Goal: Information Seeking & Learning: Learn about a topic

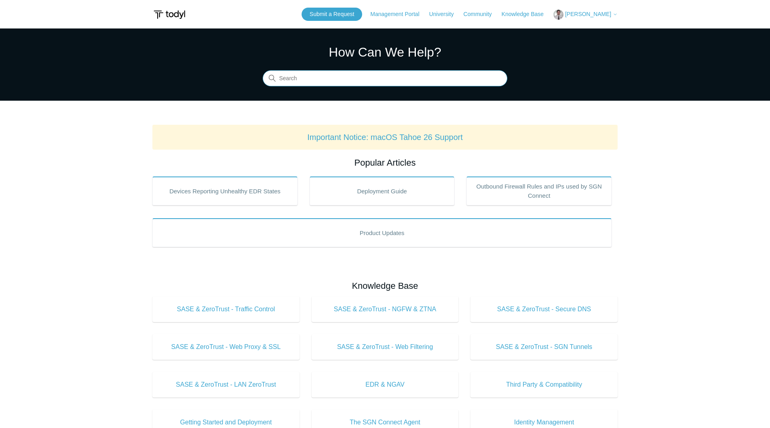
click at [297, 80] on input "Search" at bounding box center [385, 79] width 245 height 16
type input "API"
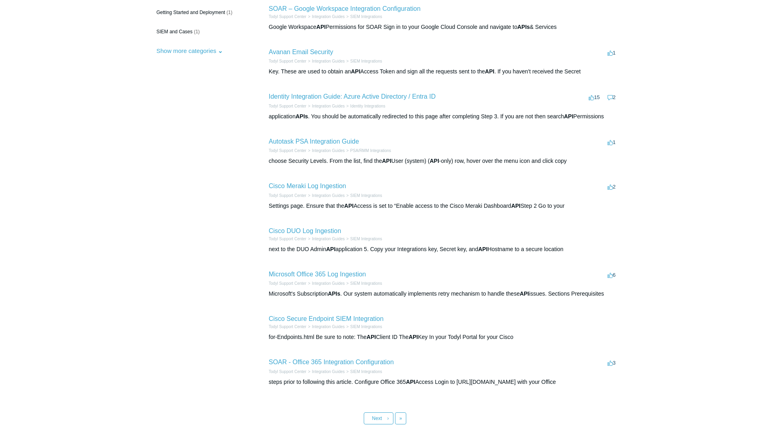
scroll to position [190, 0]
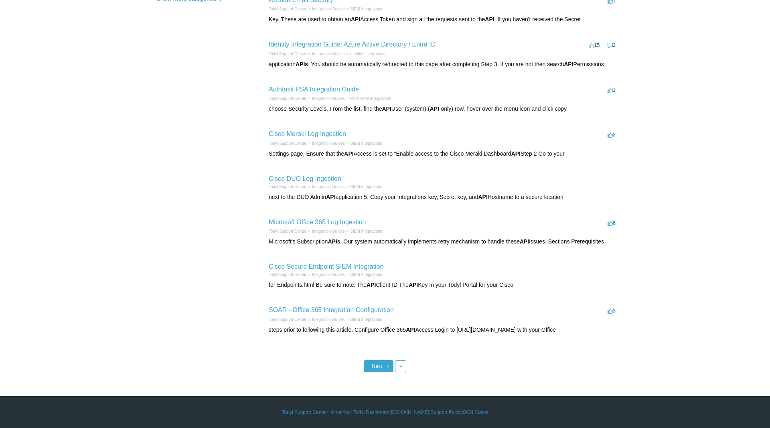
click at [381, 367] on span "Next" at bounding box center [377, 366] width 10 height 6
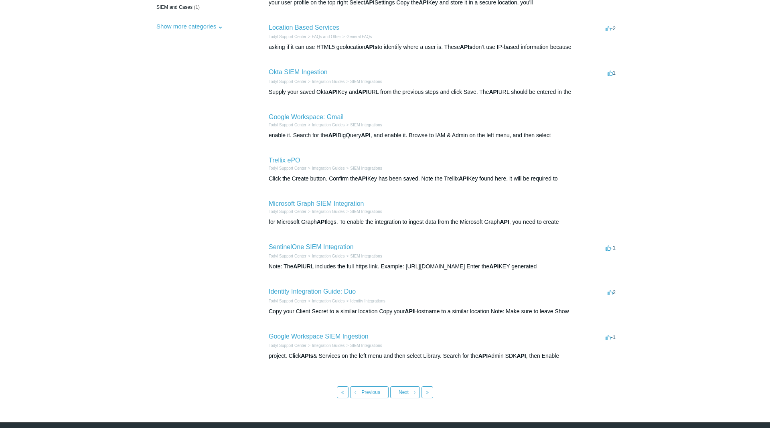
scroll to position [164, 0]
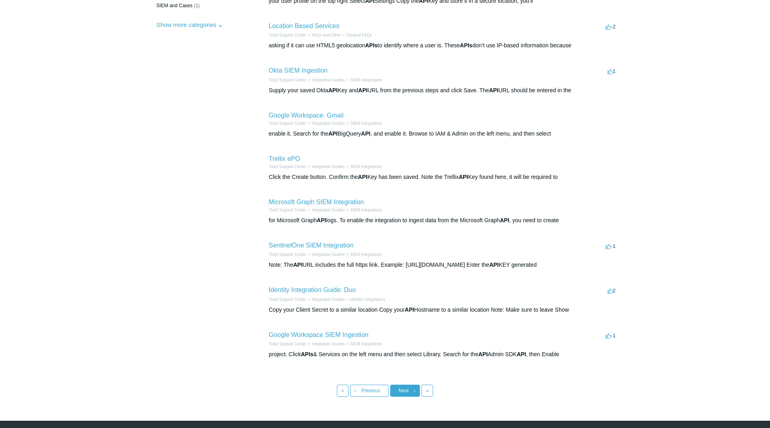
click at [401, 390] on span "Next" at bounding box center [404, 391] width 10 height 6
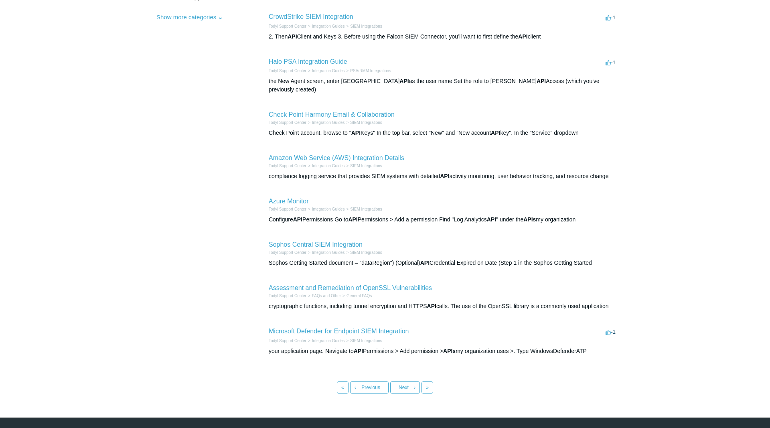
scroll to position [184, 0]
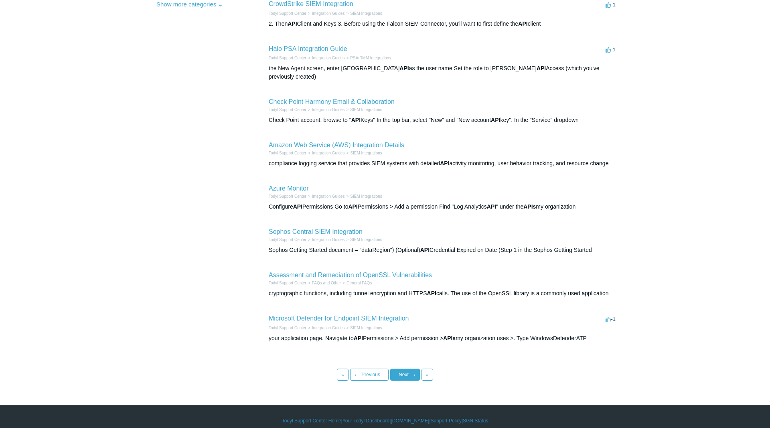
click at [400, 372] on span "Next" at bounding box center [404, 375] width 10 height 6
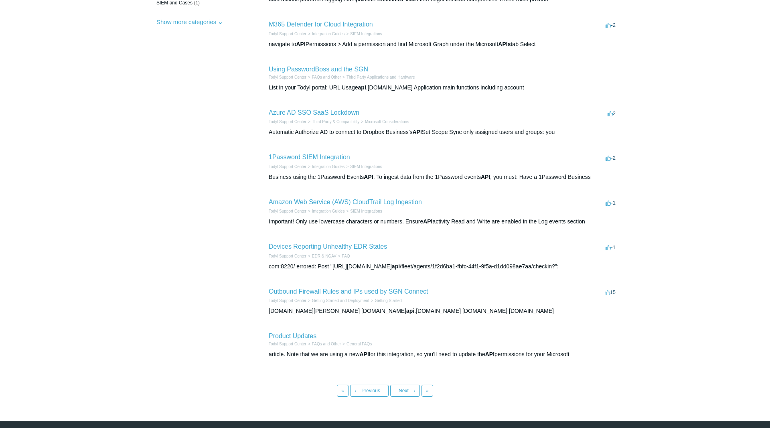
scroll to position [150, 0]
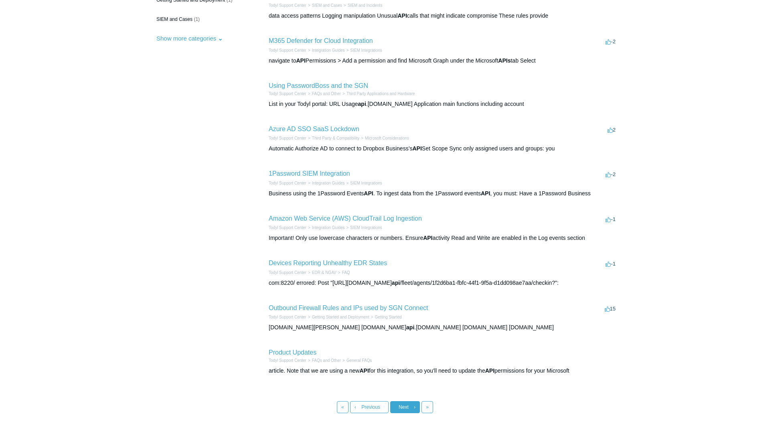
click at [405, 404] on link "Next ›" at bounding box center [405, 407] width 30 height 12
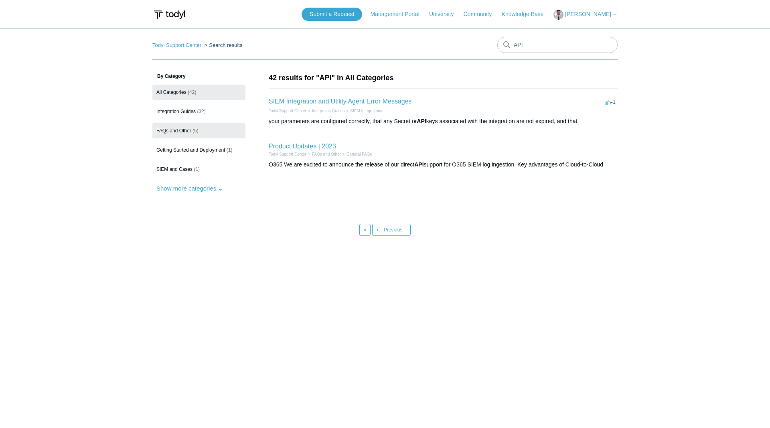
click at [161, 135] on link "FAQs and Other (5)" at bounding box center [198, 130] width 93 height 15
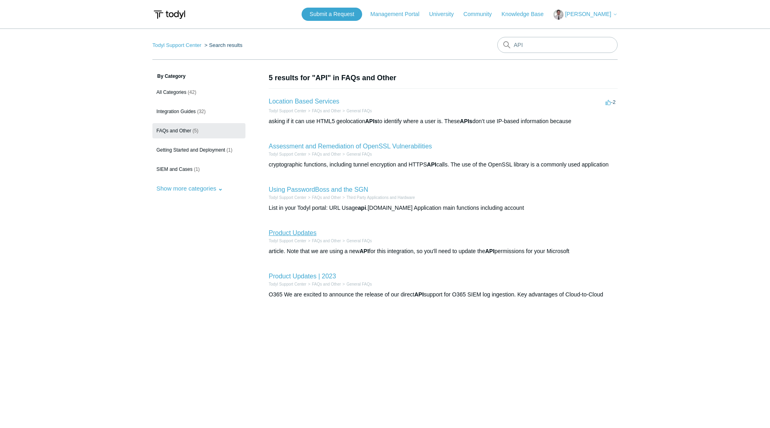
click at [293, 233] on link "Product Updates" at bounding box center [293, 232] width 48 height 7
click at [299, 233] on link "Product Updates" at bounding box center [293, 232] width 48 height 7
